Goal: Browse casually

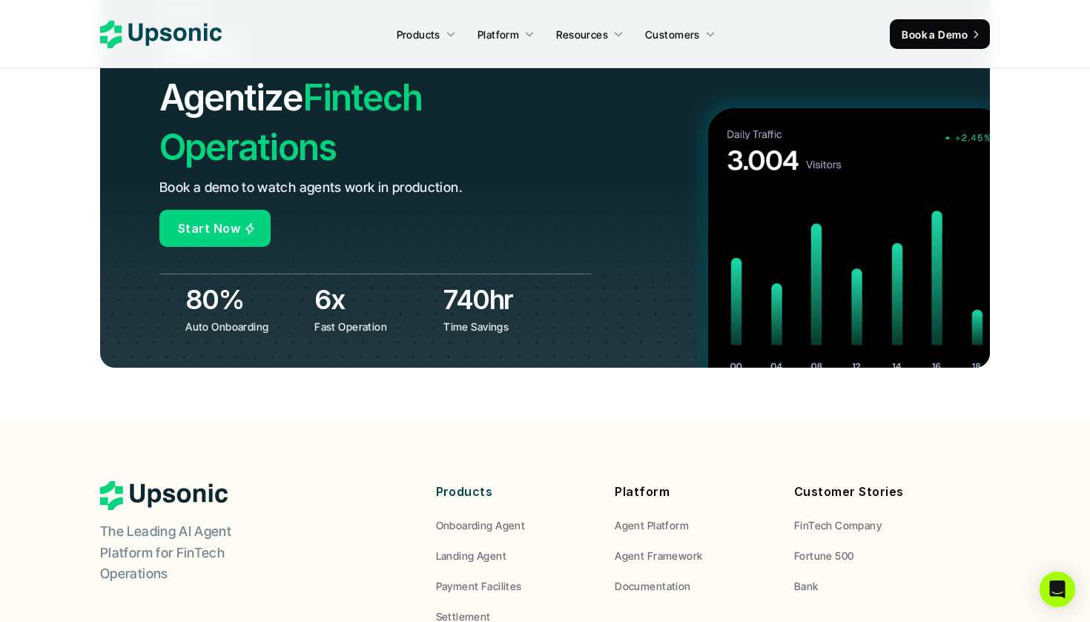
scroll to position [5699, 0]
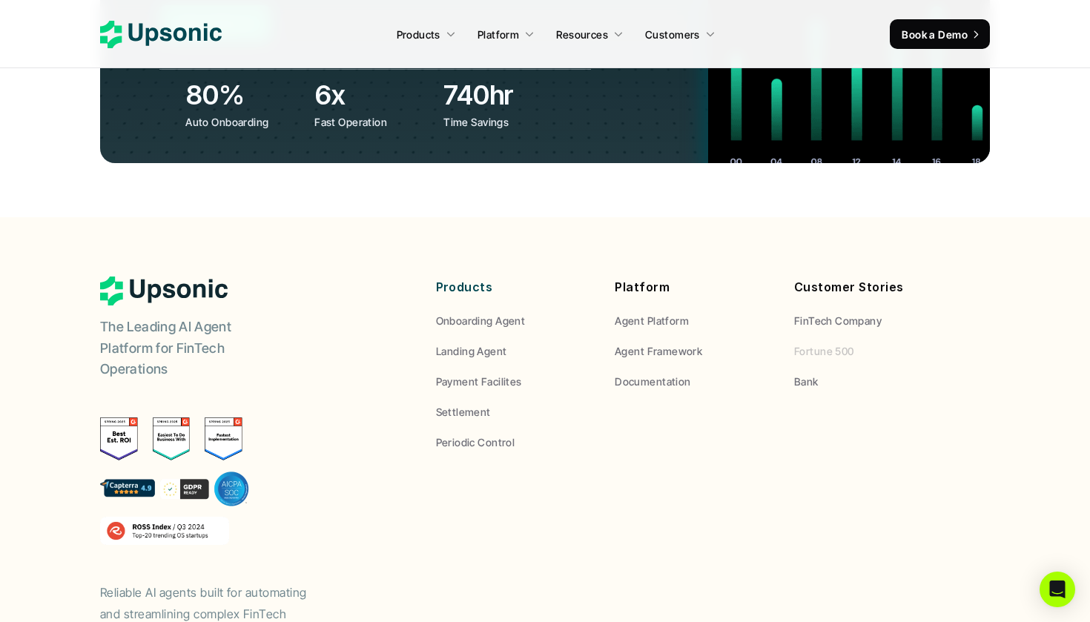
drag, startPoint x: 842, startPoint y: 249, endPoint x: 776, endPoint y: 220, distance: 72.1
click at [776, 277] on div "Products Onboarding Agent Landing Agent Payment Facilites Settlement Periodic C…" at bounding box center [693, 364] width 515 height 174
click at [964, 277] on div "Products Onboarding Agent Landing Agent Payment Facilites Settlement Periodic C…" at bounding box center [693, 364] width 593 height 174
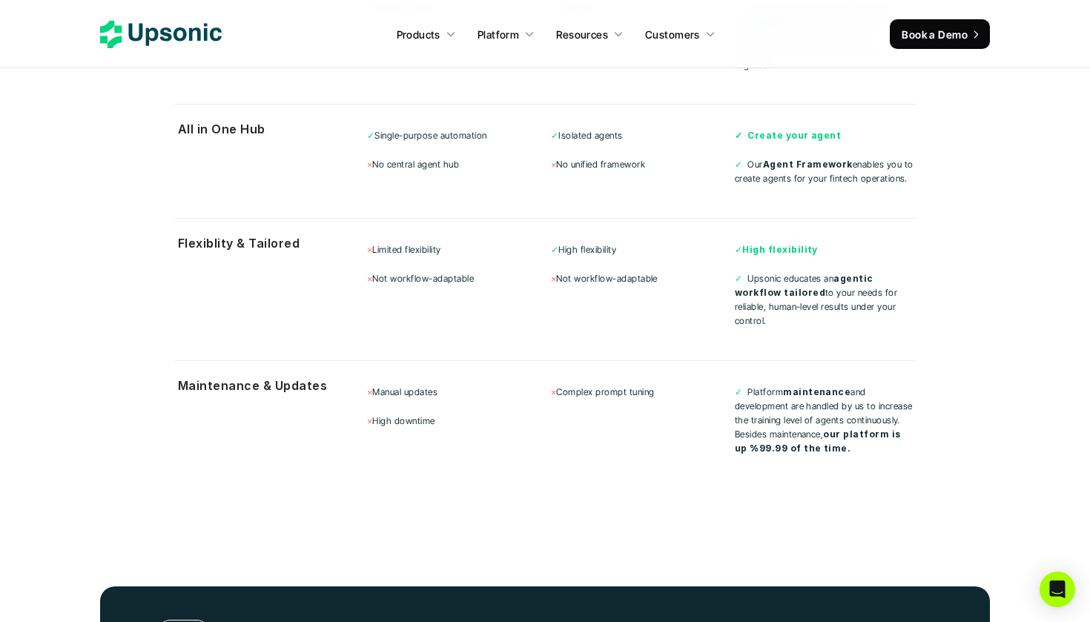
scroll to position [4758, 0]
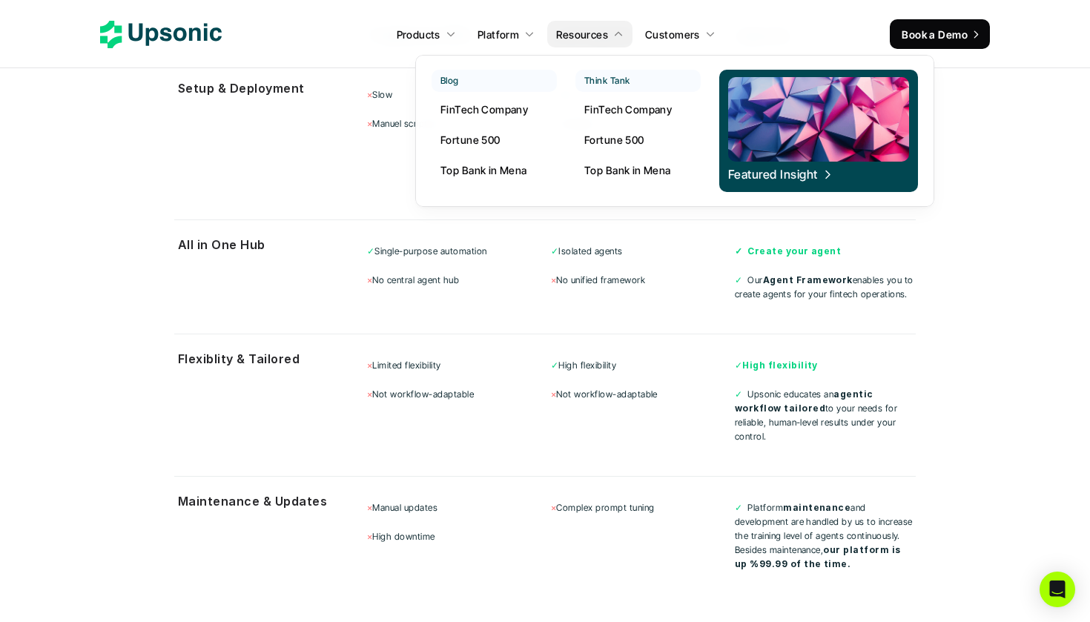
click at [609, 136] on p "Fortune 500" at bounding box center [614, 140] width 60 height 16
click at [643, 116] on p "FinTech Company" at bounding box center [628, 110] width 88 height 16
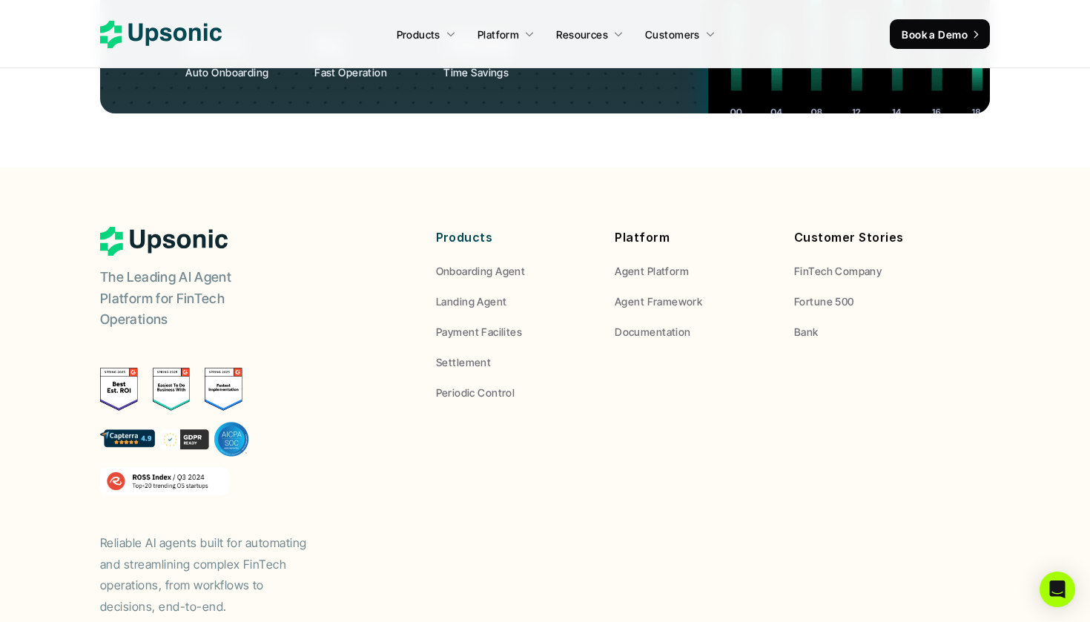
scroll to position [5748, 0]
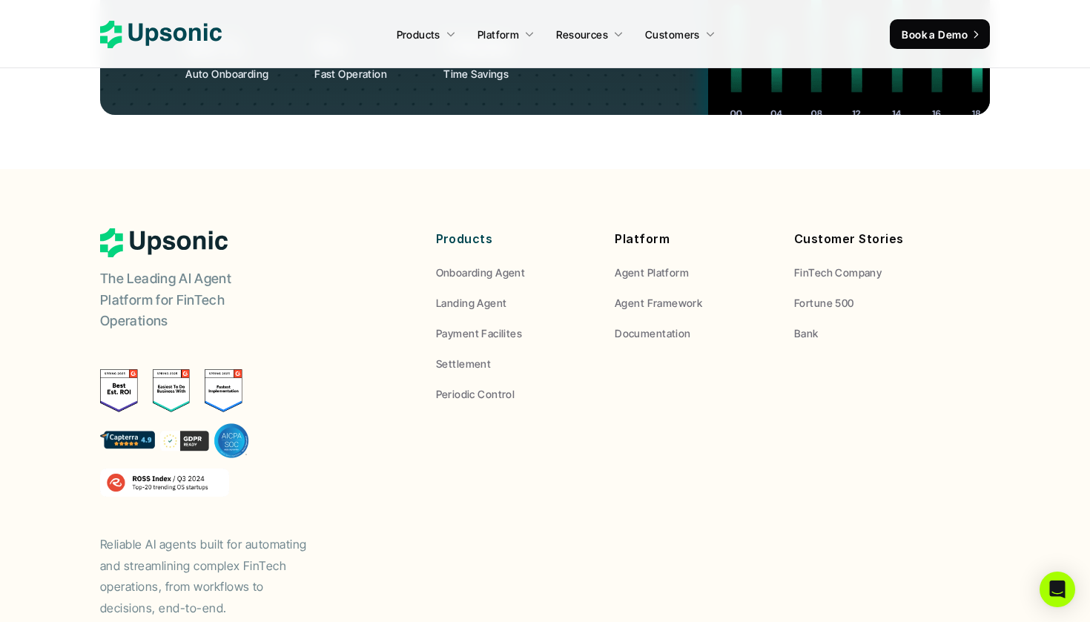
click at [115, 369] on img at bounding box center [119, 390] width 38 height 43
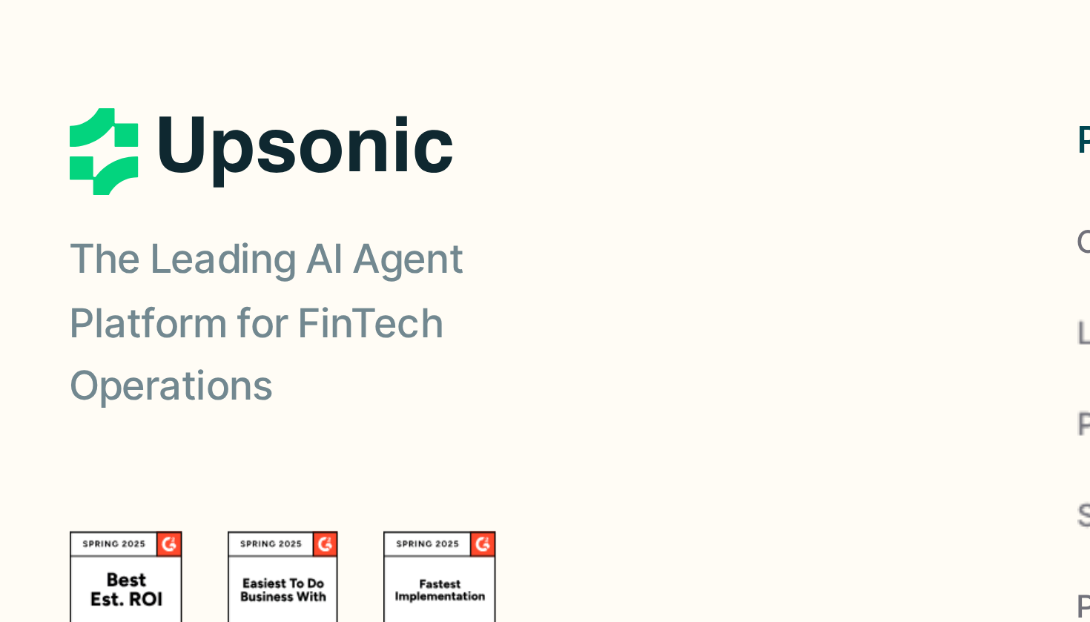
click at [153, 592] on img at bounding box center [172, 613] width 38 height 43
drag, startPoint x: 53, startPoint y: 93, endPoint x: 36, endPoint y: 85, distance: 19.6
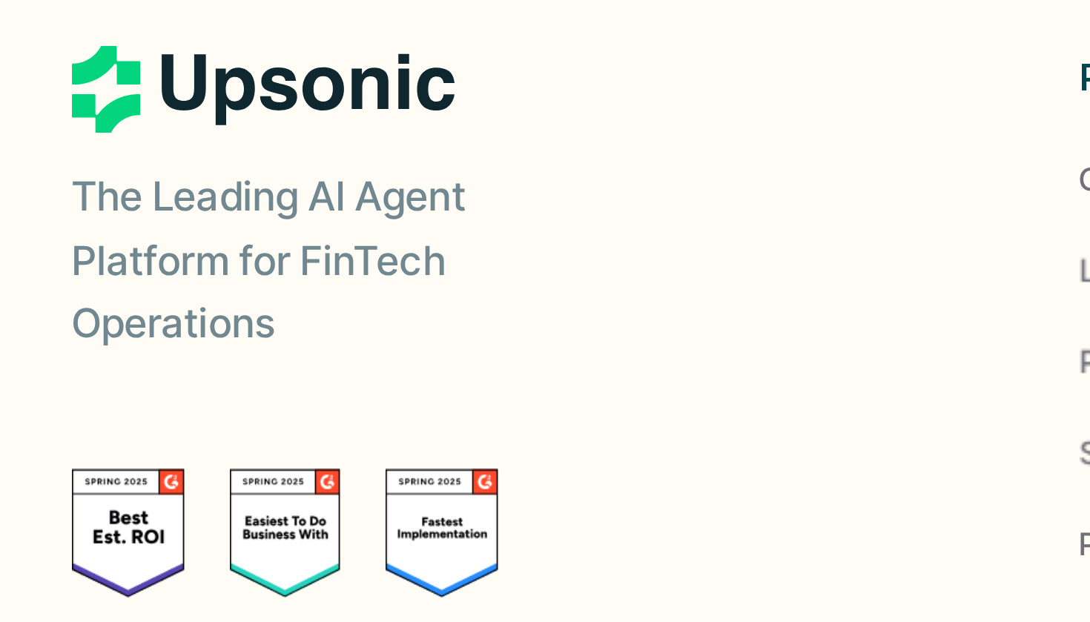
scroll to position [5696, 0]
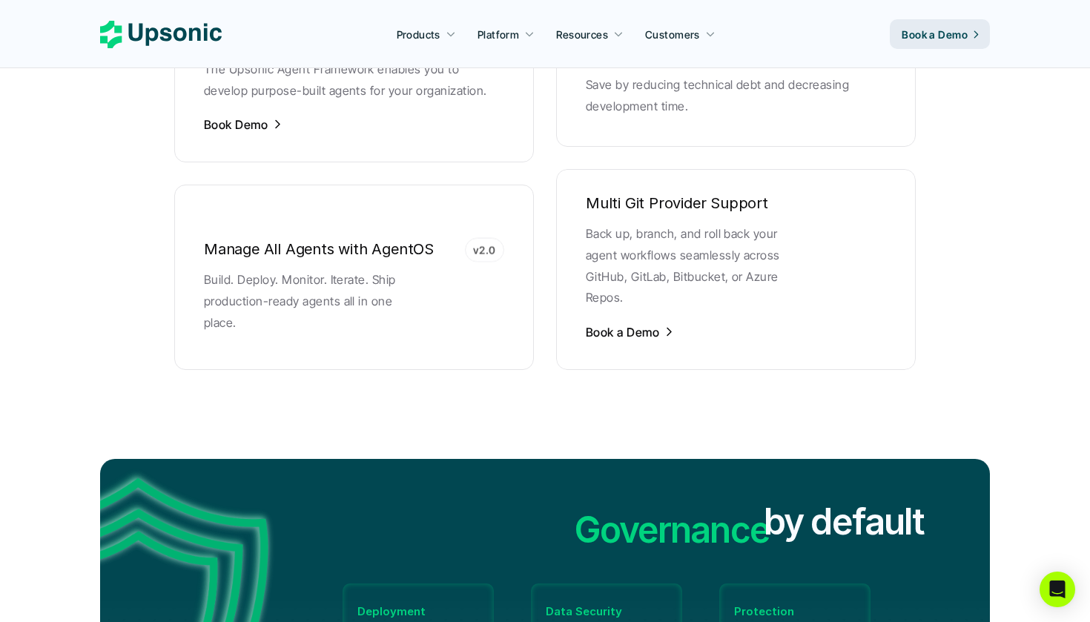
scroll to position [3280, 0]
